Goal: Task Accomplishment & Management: Use online tool/utility

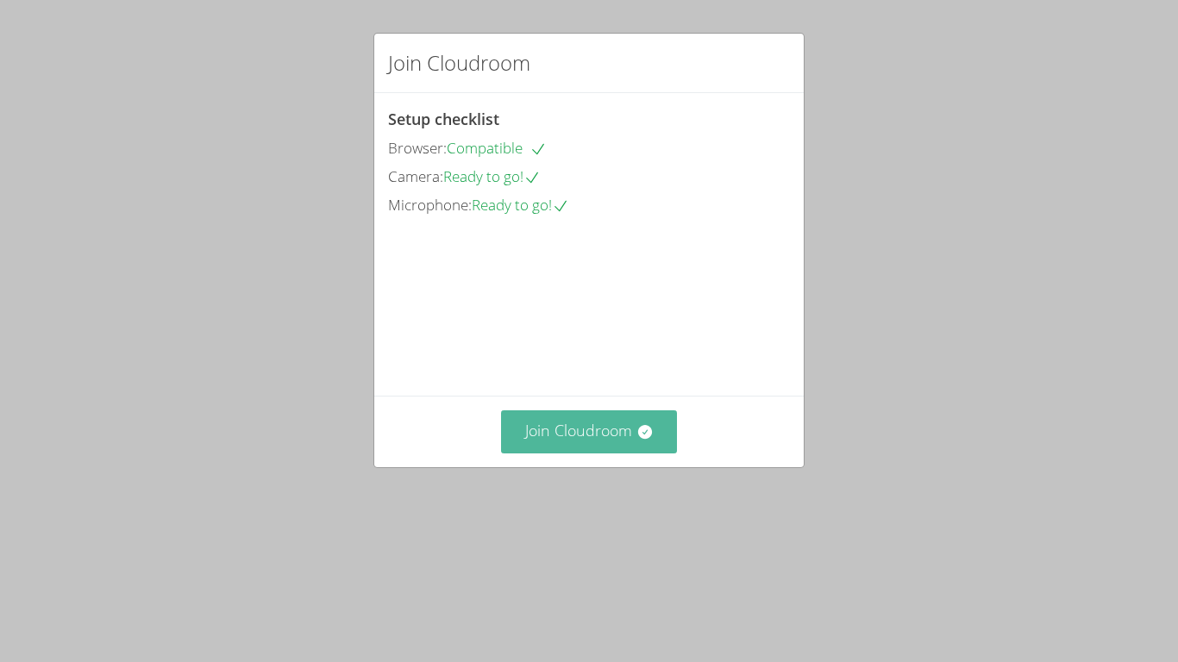
click at [581, 453] on button "Join Cloudroom" at bounding box center [589, 432] width 177 height 42
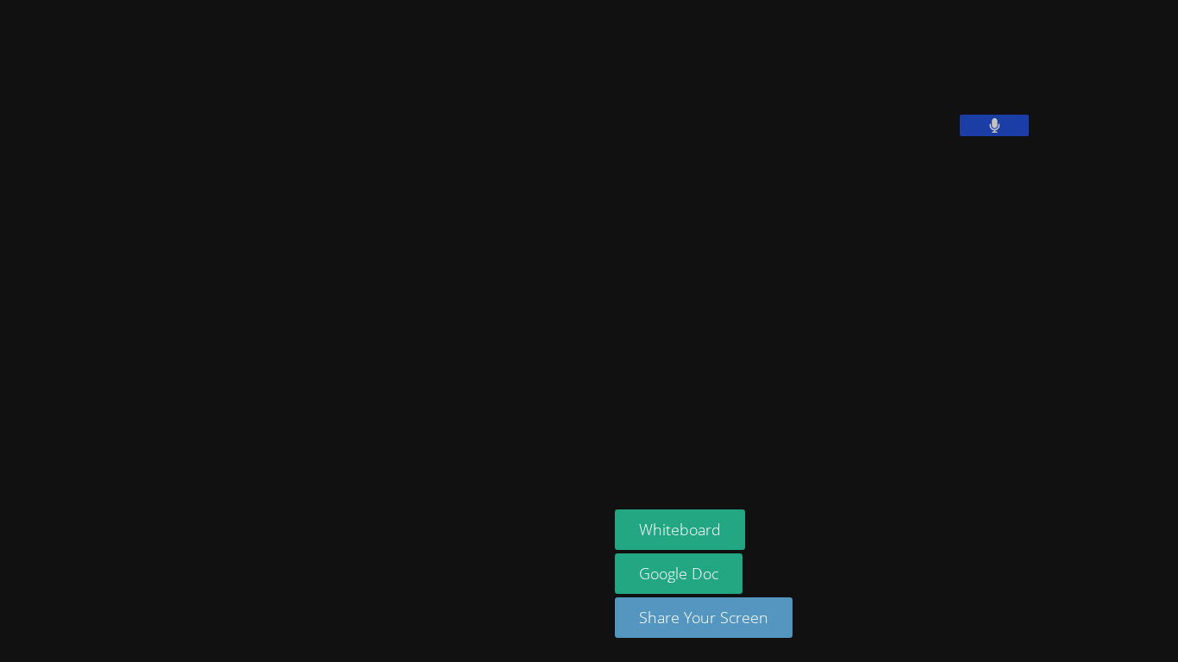
click at [960, 136] on button at bounding box center [994, 126] width 69 height 22
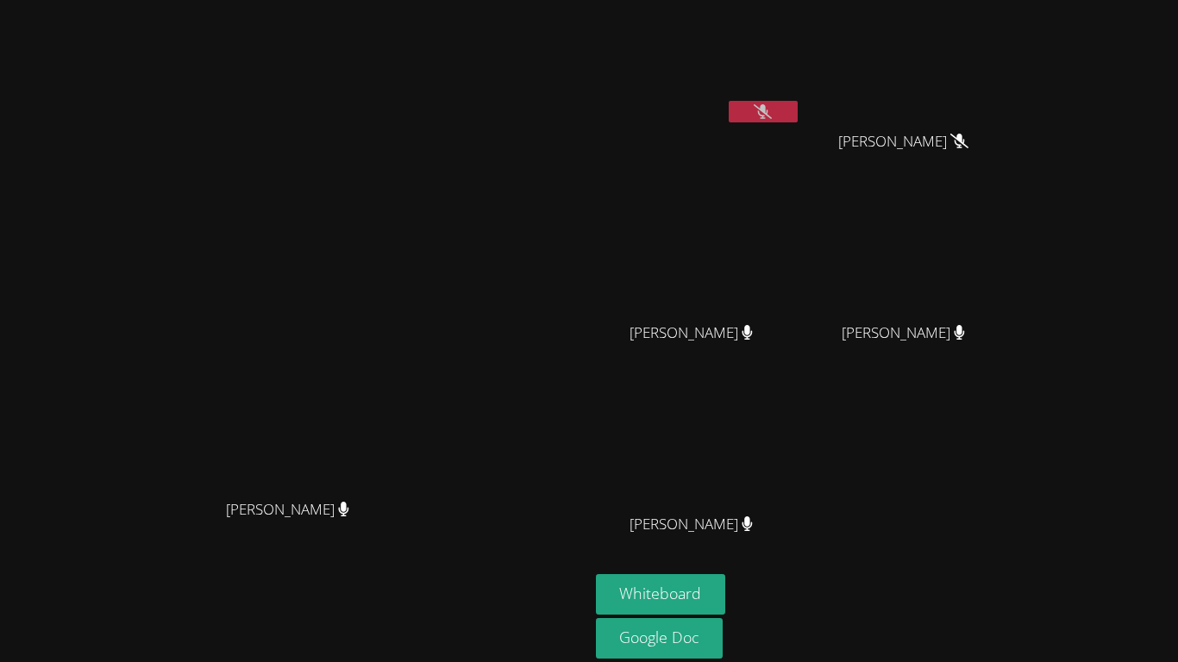
click at [778, 107] on button at bounding box center [763, 112] width 69 height 22
click at [778, 103] on button at bounding box center [763, 112] width 69 height 22
click at [768, 113] on icon at bounding box center [763, 111] width 10 height 15
click at [726, 584] on button "Whiteboard" at bounding box center [661, 594] width 130 height 41
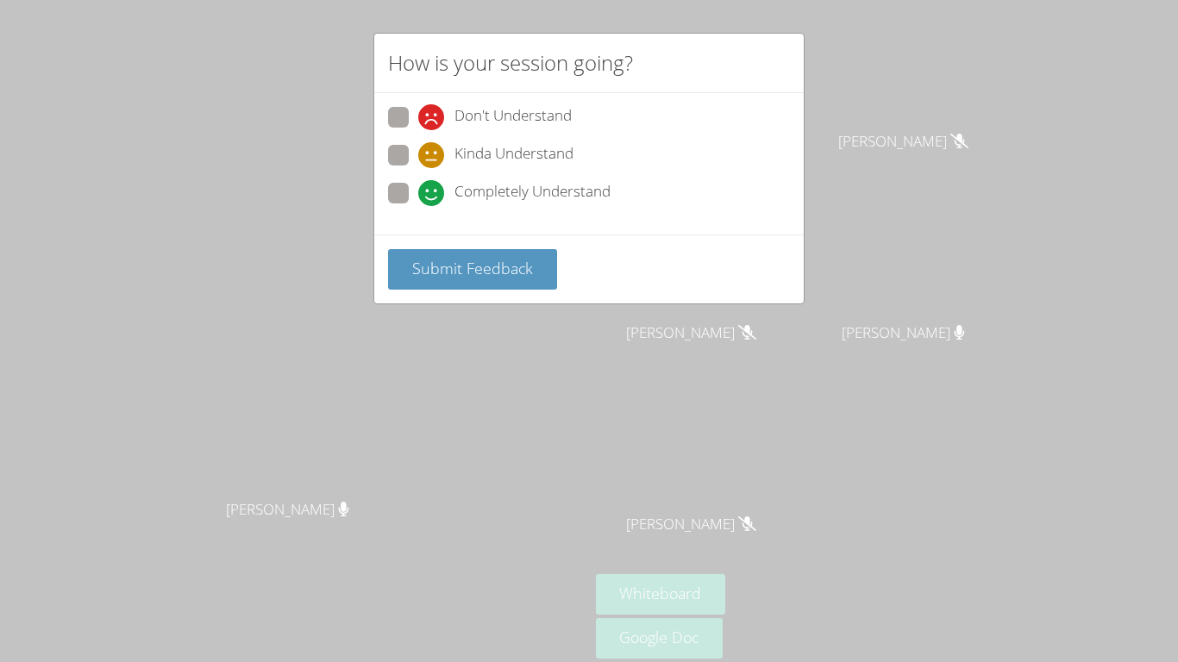
click at [494, 185] on span "Completely Understand" at bounding box center [533, 193] width 156 height 26
click at [433, 185] on input "Completely Understand" at bounding box center [425, 190] width 15 height 15
radio input "true"
click at [496, 254] on button "Submit Feedback" at bounding box center [472, 269] width 169 height 41
